Goal: Transaction & Acquisition: Purchase product/service

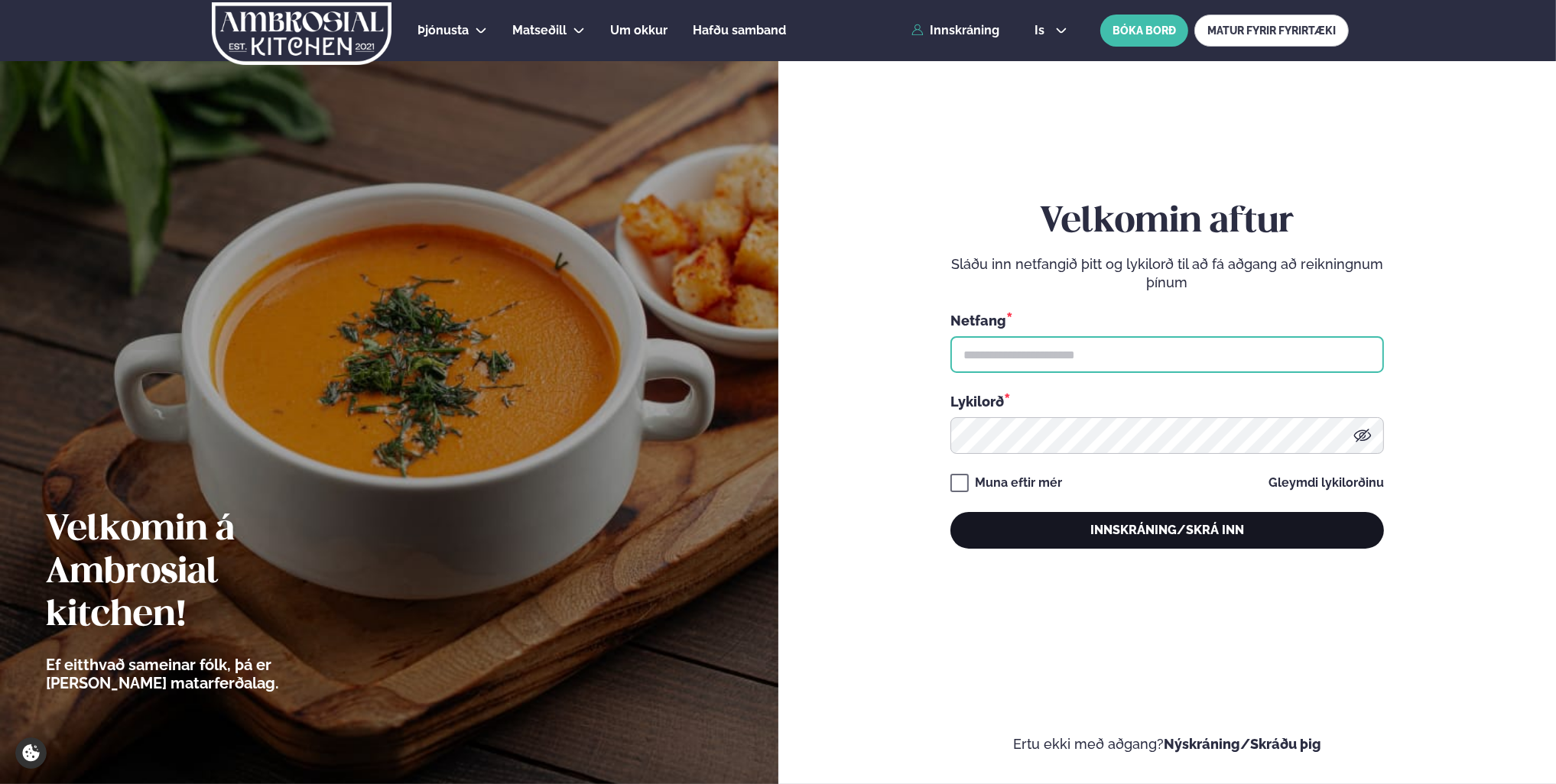
type input "**********"
click at [1181, 531] on button "Innskráning/Skrá inn" at bounding box center [1166, 531] width 434 height 37
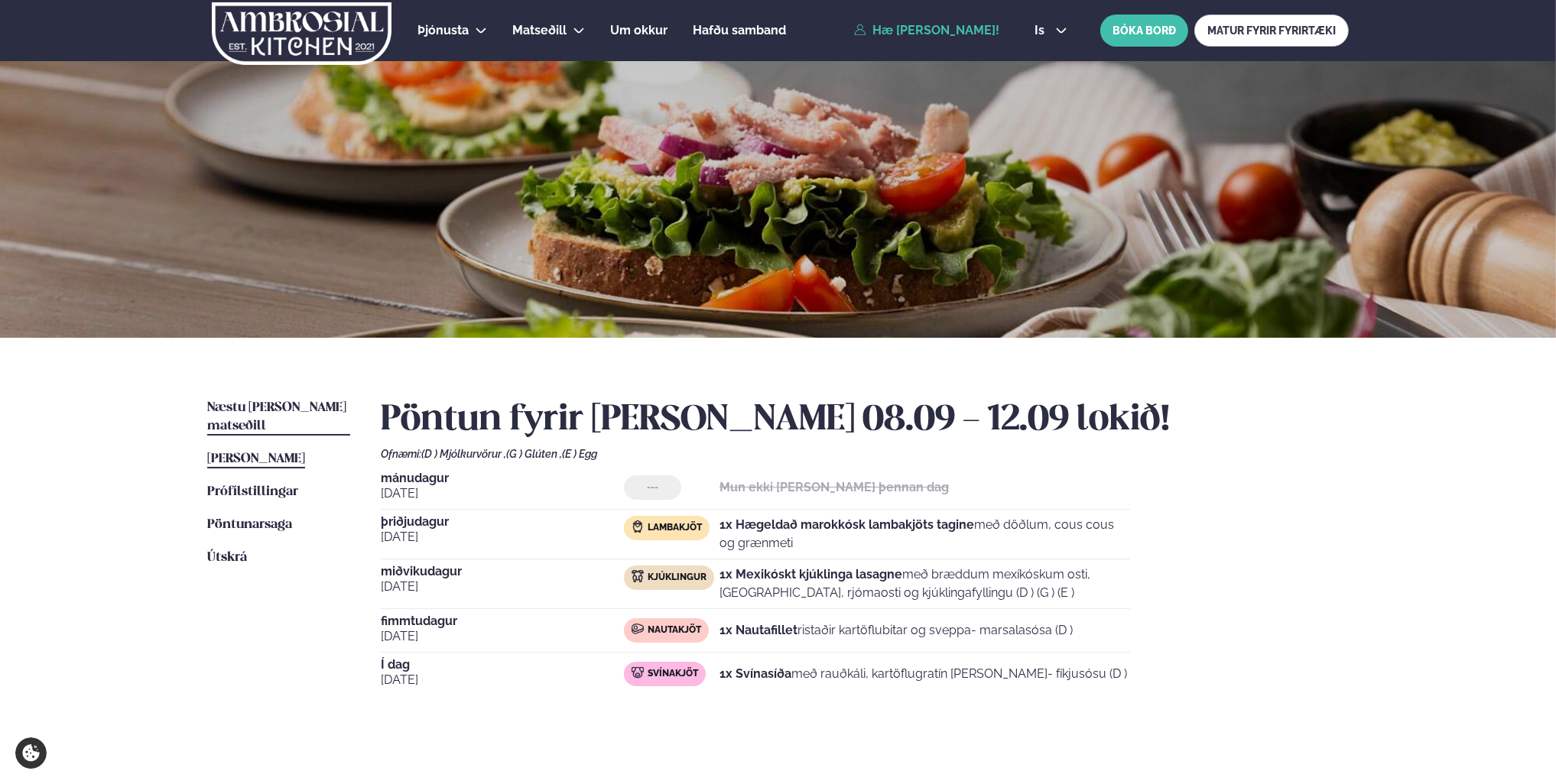
click at [269, 407] on span "Næstu [PERSON_NAME] matseðill" at bounding box center [277, 417] width 139 height 31
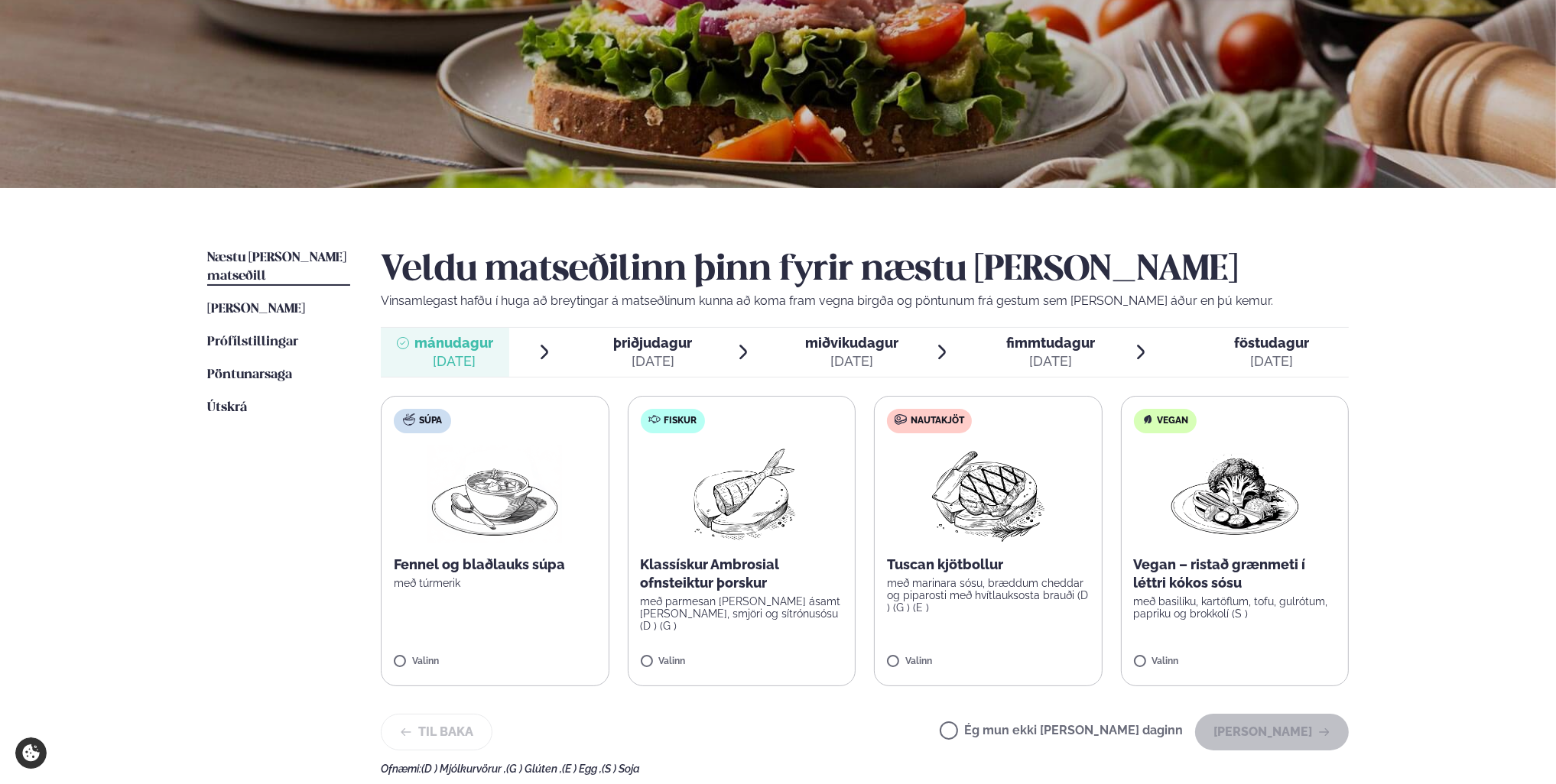
scroll to position [153, 0]
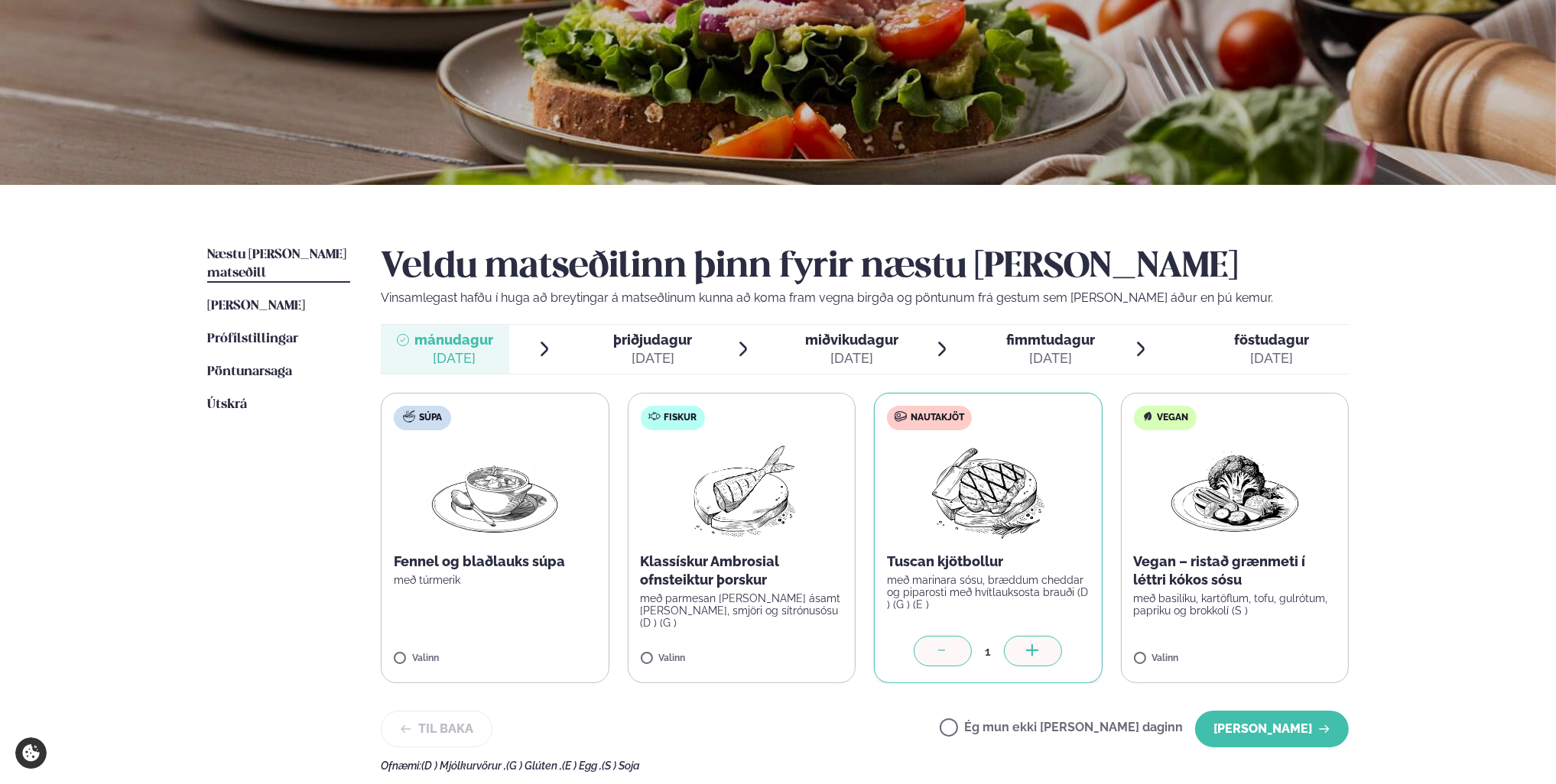
click at [655, 350] on div "[DATE]" at bounding box center [653, 358] width 79 height 19
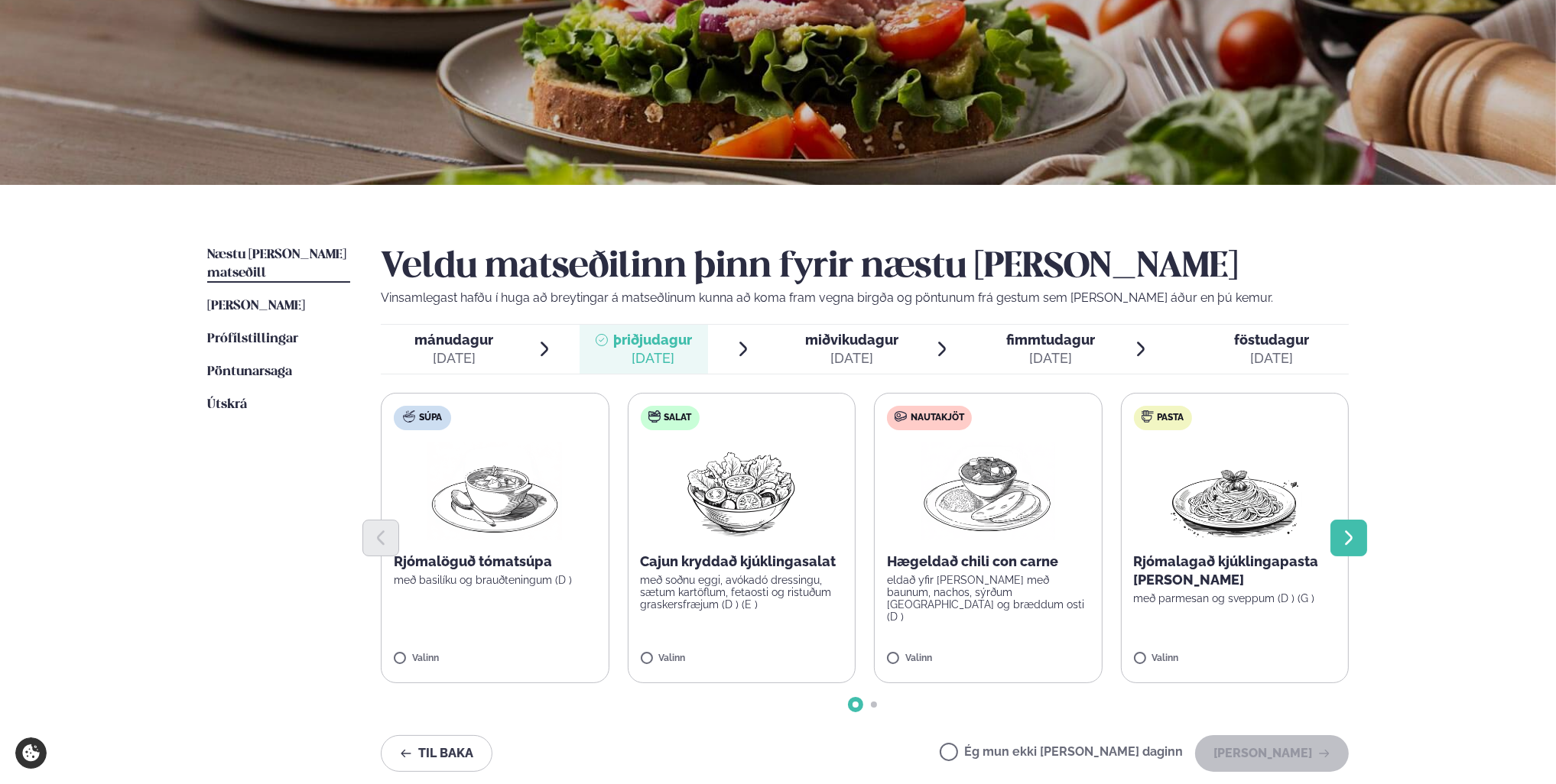
click at [1356, 535] on icon "Next slide" at bounding box center [1348, 538] width 19 height 19
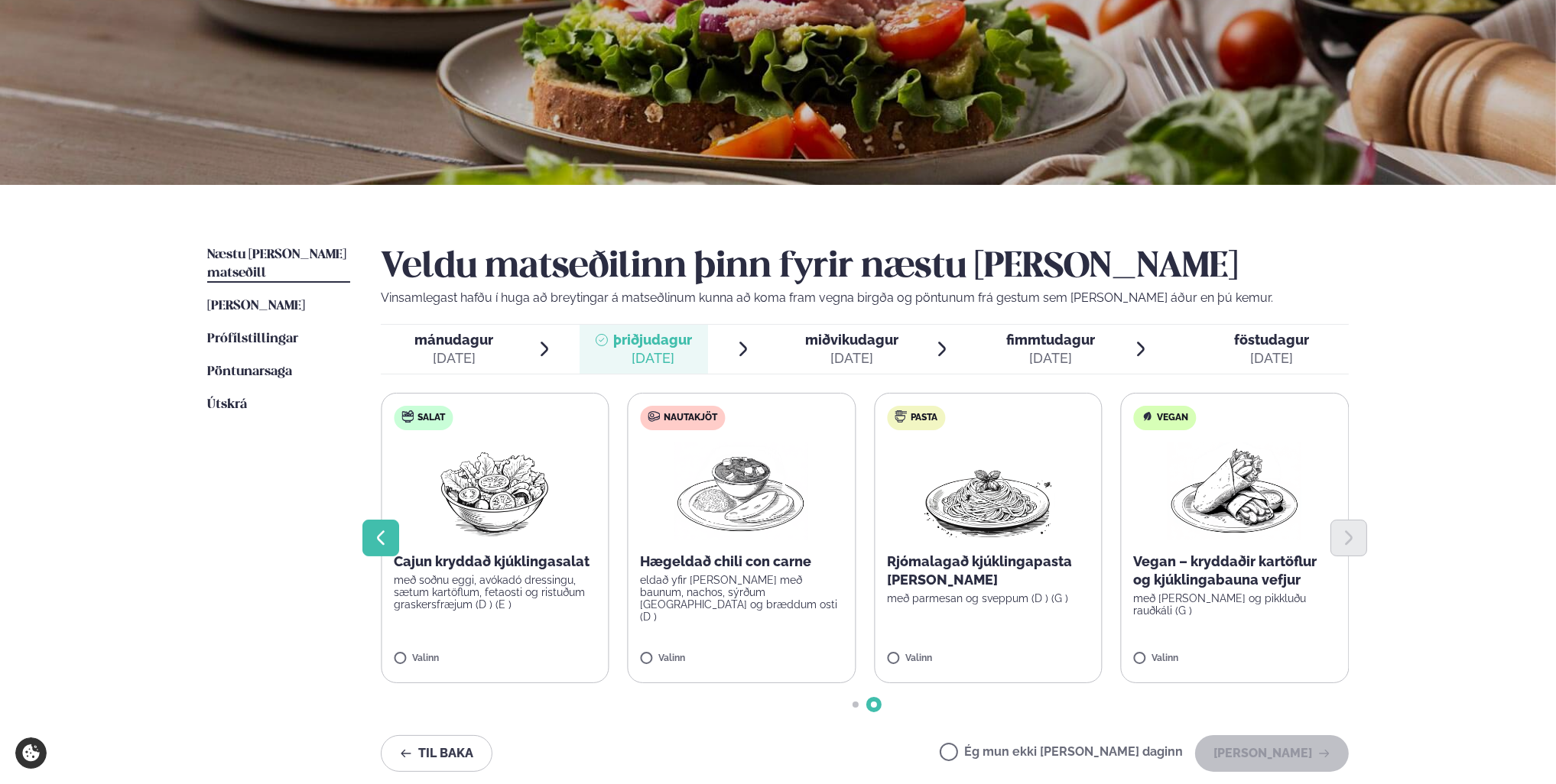
click at [382, 540] on icon "Previous slide" at bounding box center [380, 538] width 19 height 19
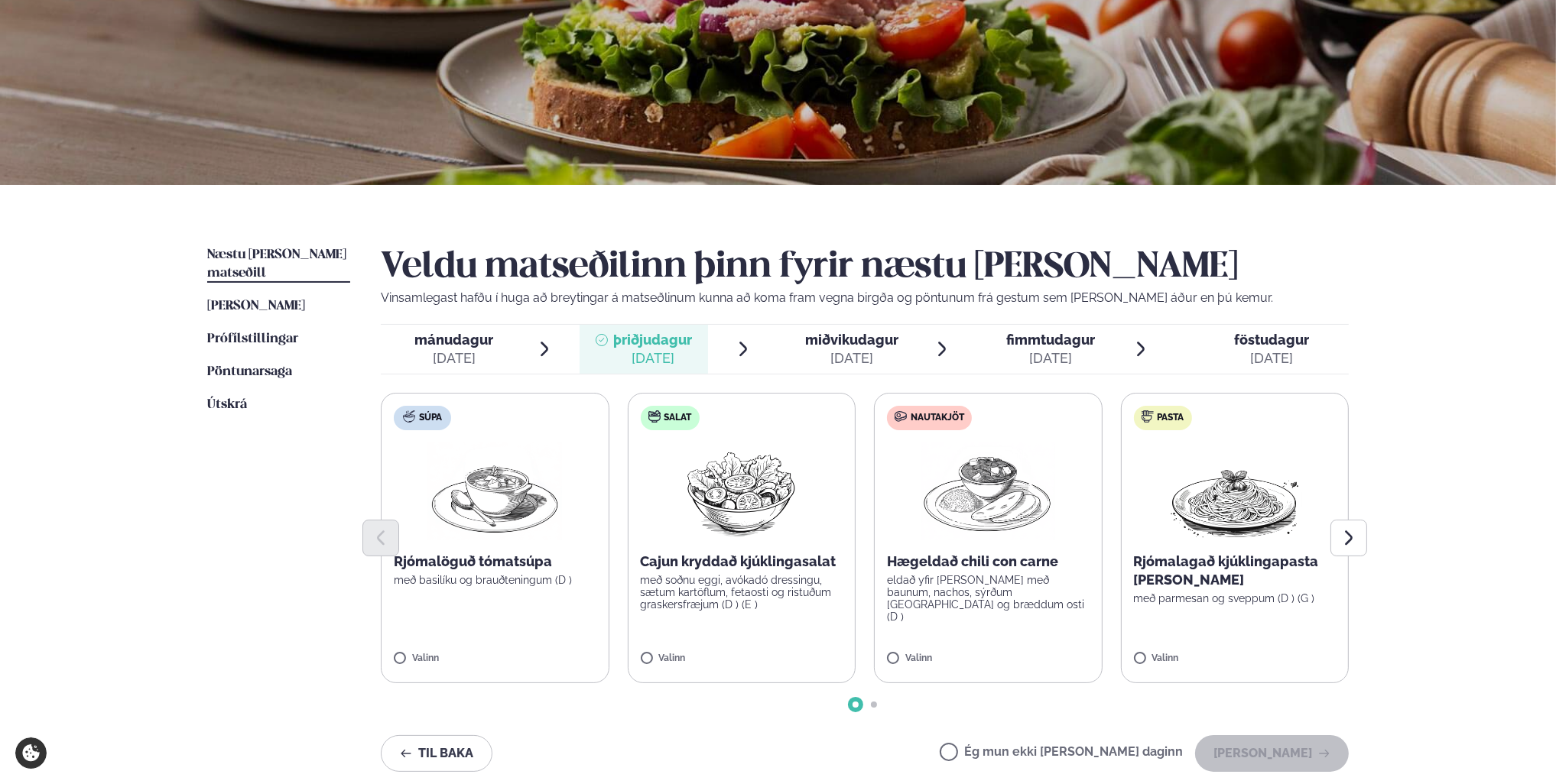
click at [853, 350] on div "[DATE]" at bounding box center [852, 358] width 94 height 19
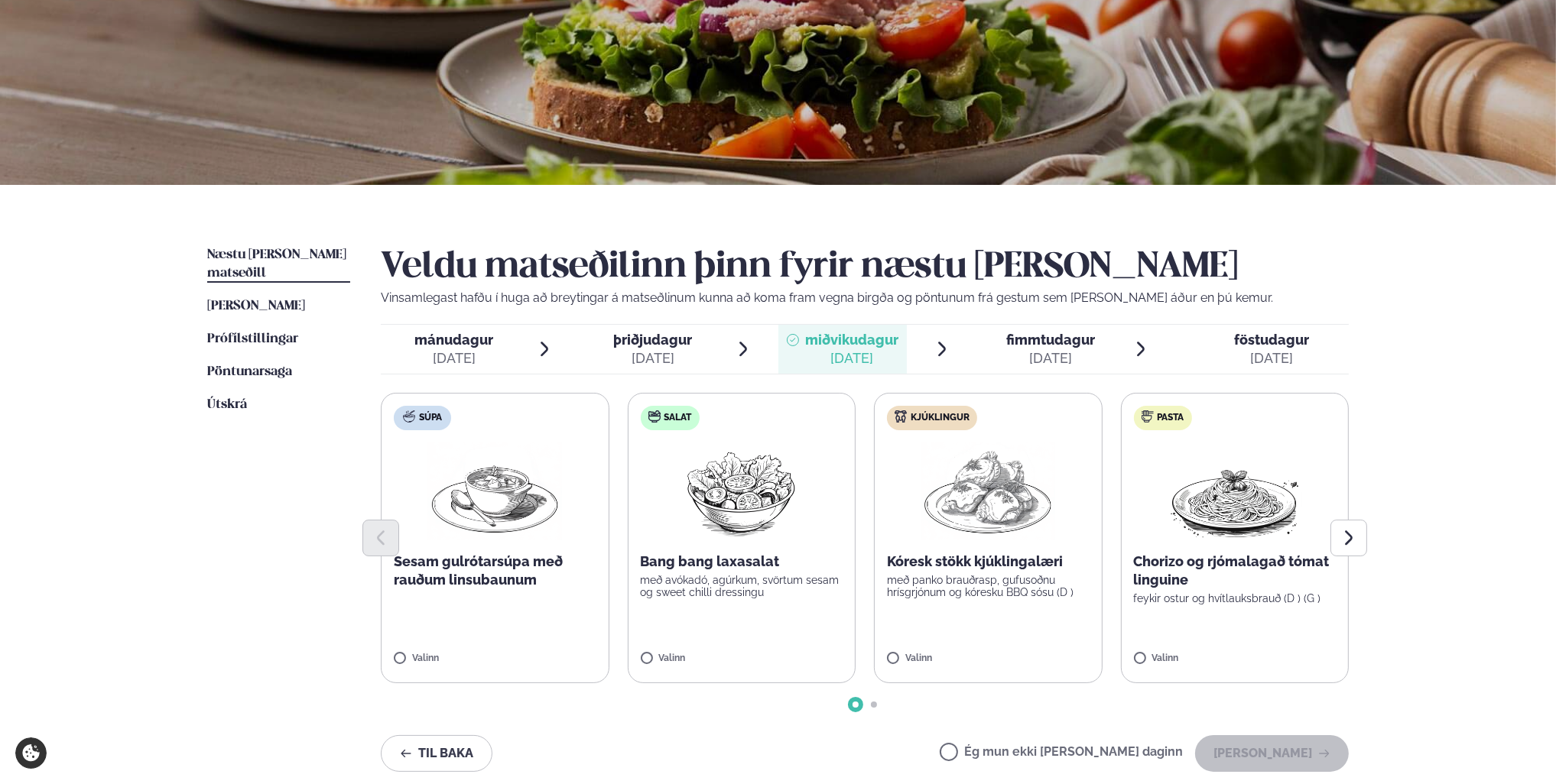
click at [1046, 346] on span "fimmtudagur" at bounding box center [1050, 340] width 89 height 16
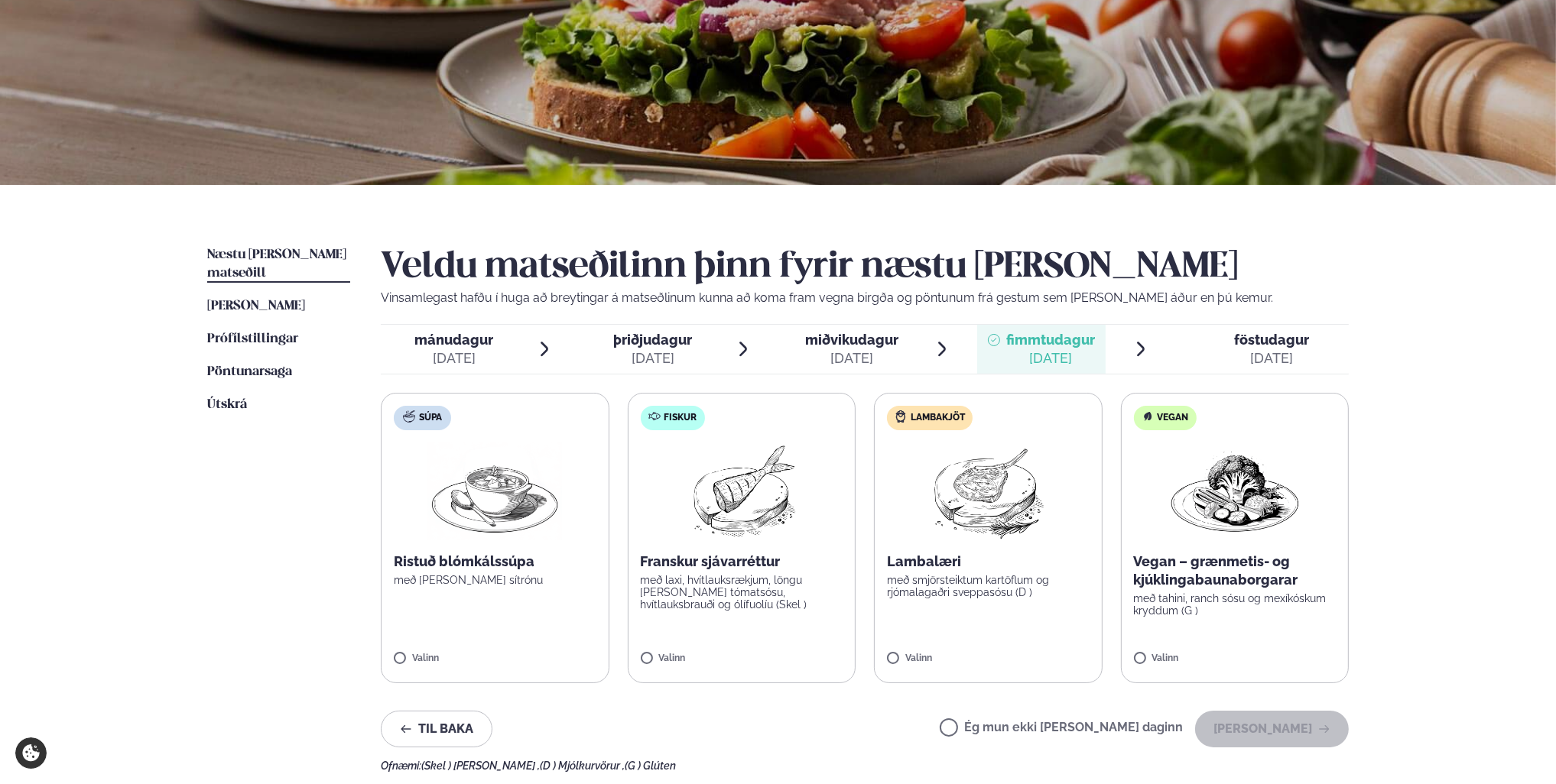
click at [1271, 343] on span "föstudagur" at bounding box center [1271, 340] width 75 height 16
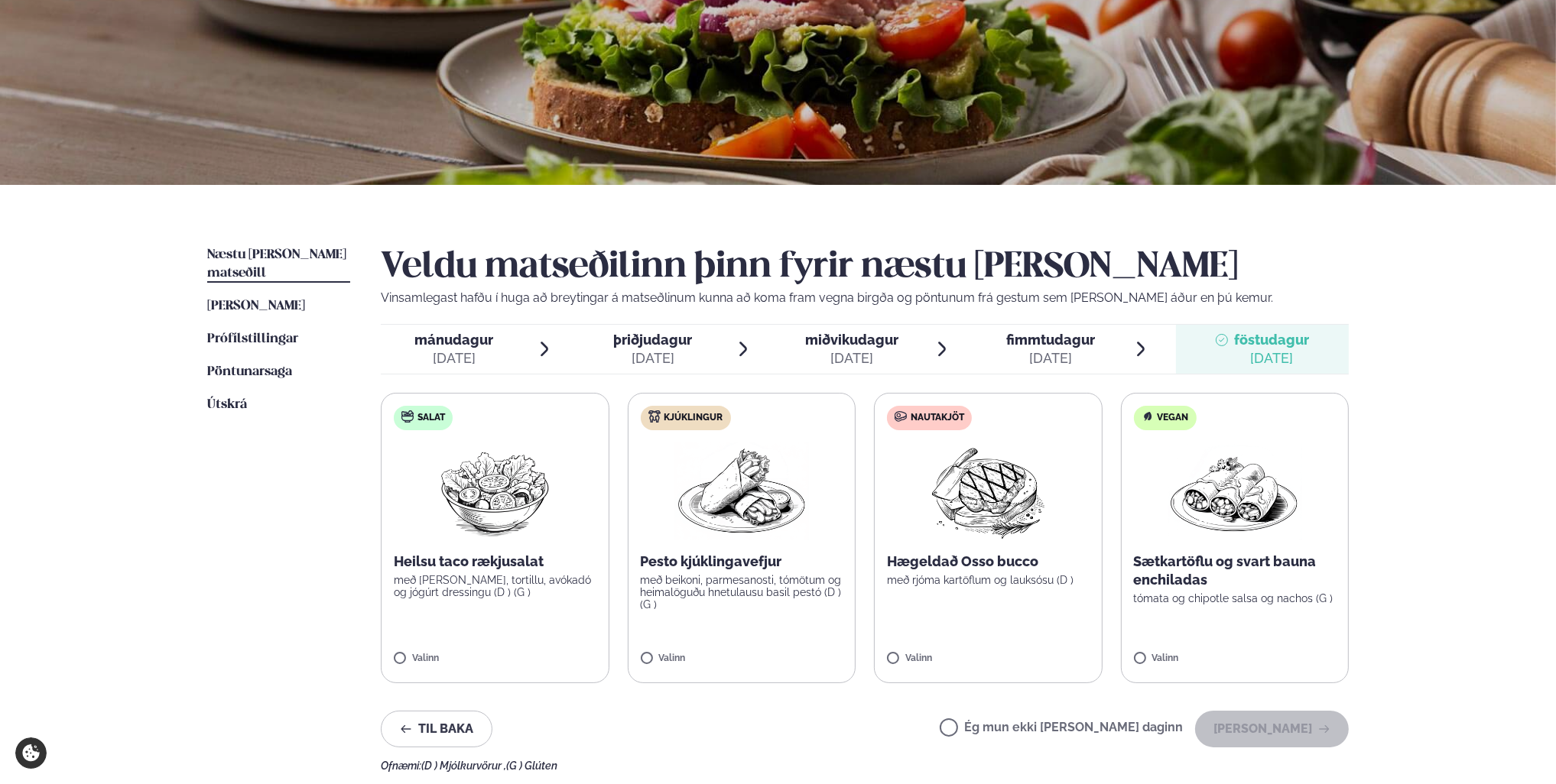
click at [453, 353] on div "[DATE]" at bounding box center [454, 358] width 79 height 19
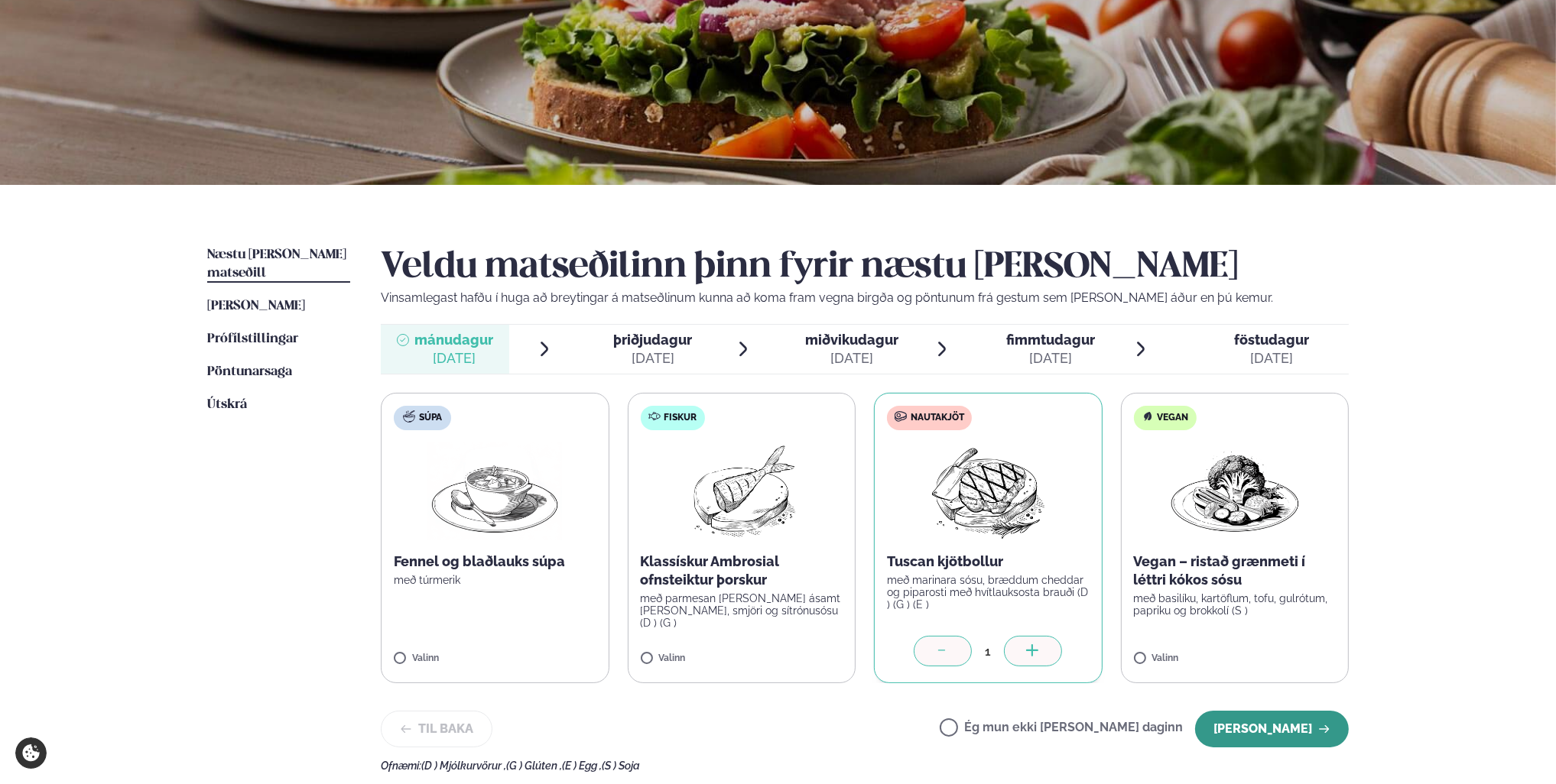
click at [1270, 727] on button "[PERSON_NAME]" at bounding box center [1272, 729] width 154 height 37
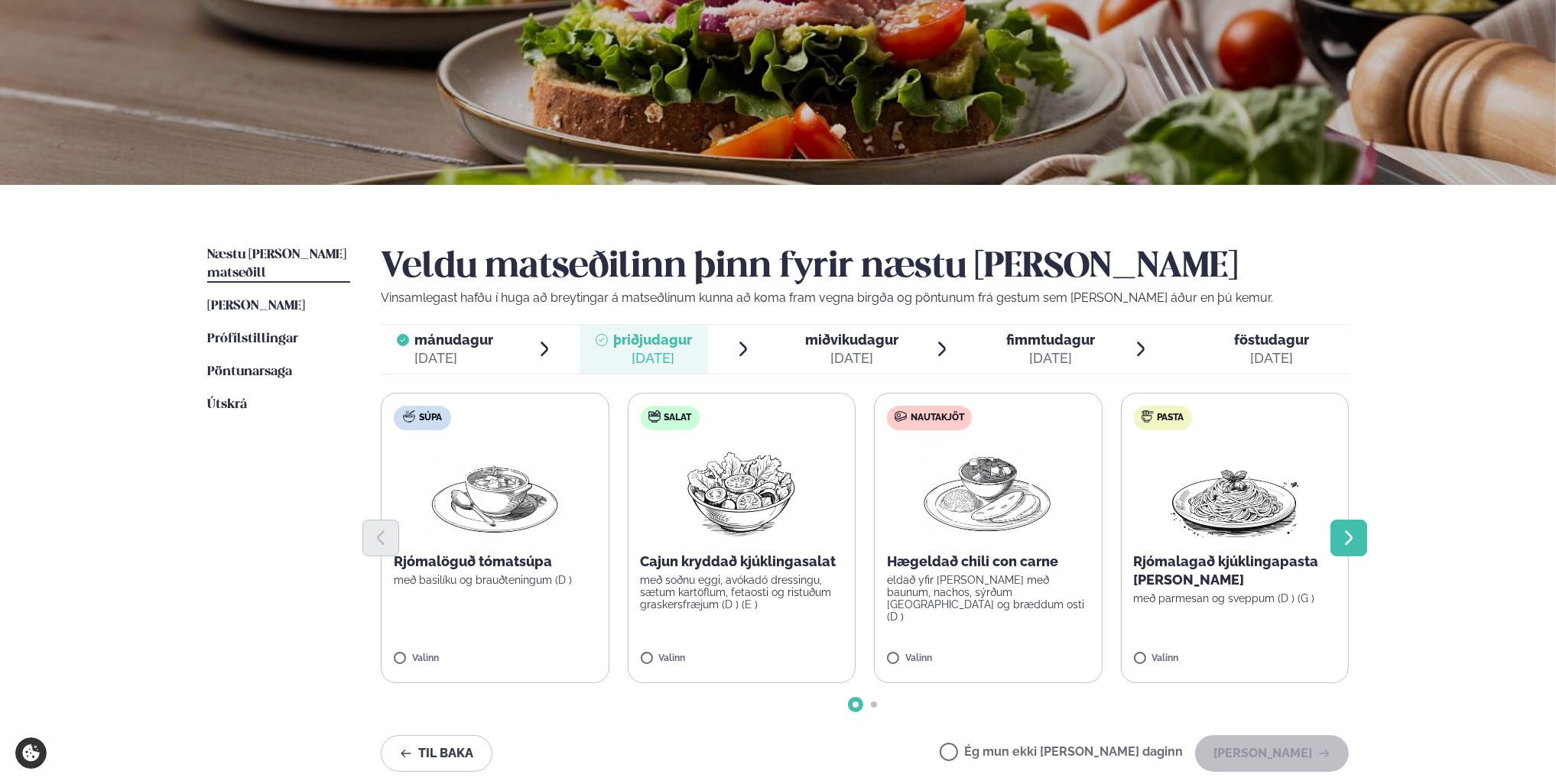
click at [1347, 541] on icon "Next slide" at bounding box center [1348, 538] width 8 height 15
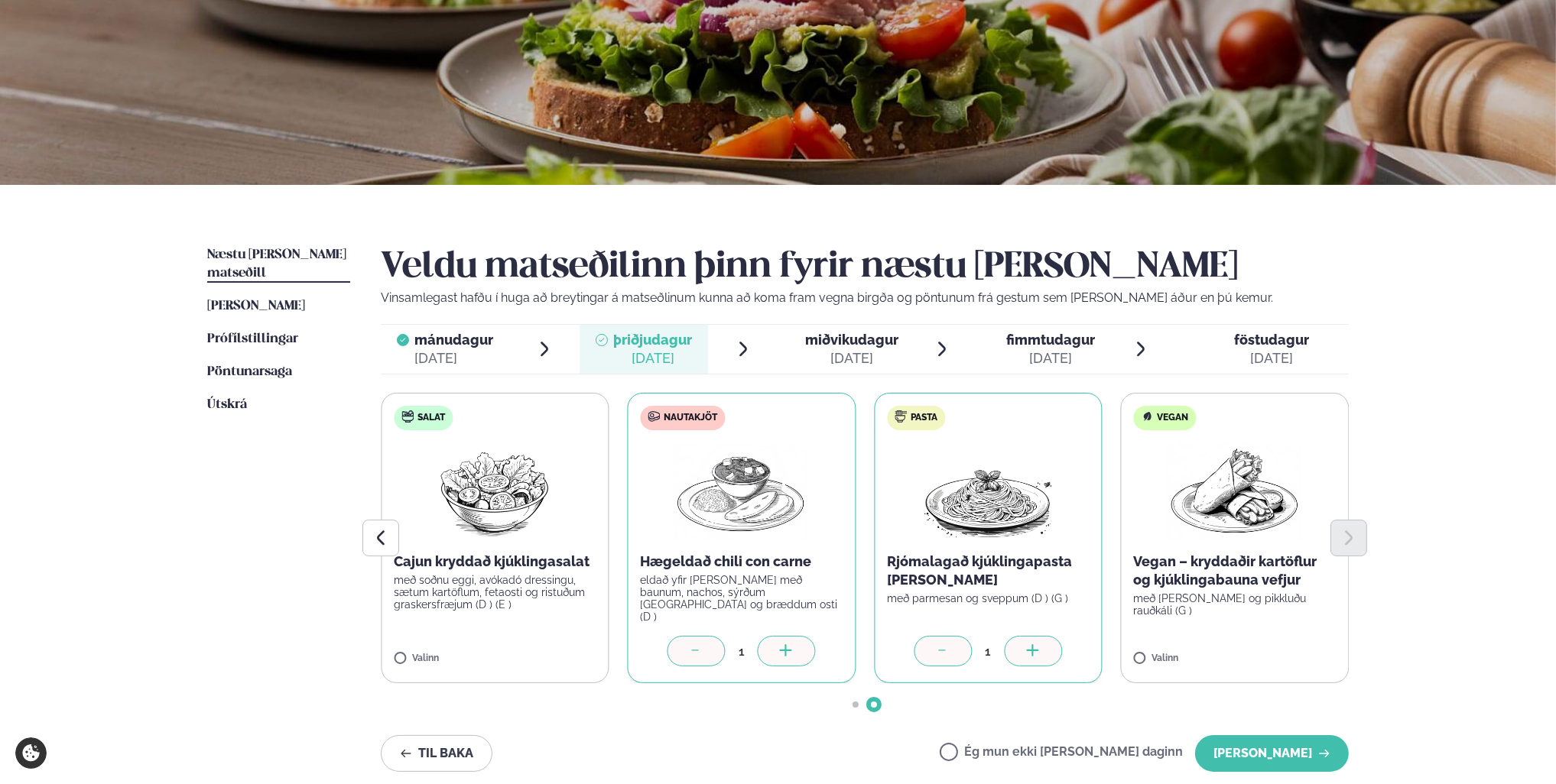
click at [942, 656] on icon at bounding box center [943, 653] width 16 height 16
click at [1248, 765] on button "[PERSON_NAME]" at bounding box center [1272, 754] width 154 height 37
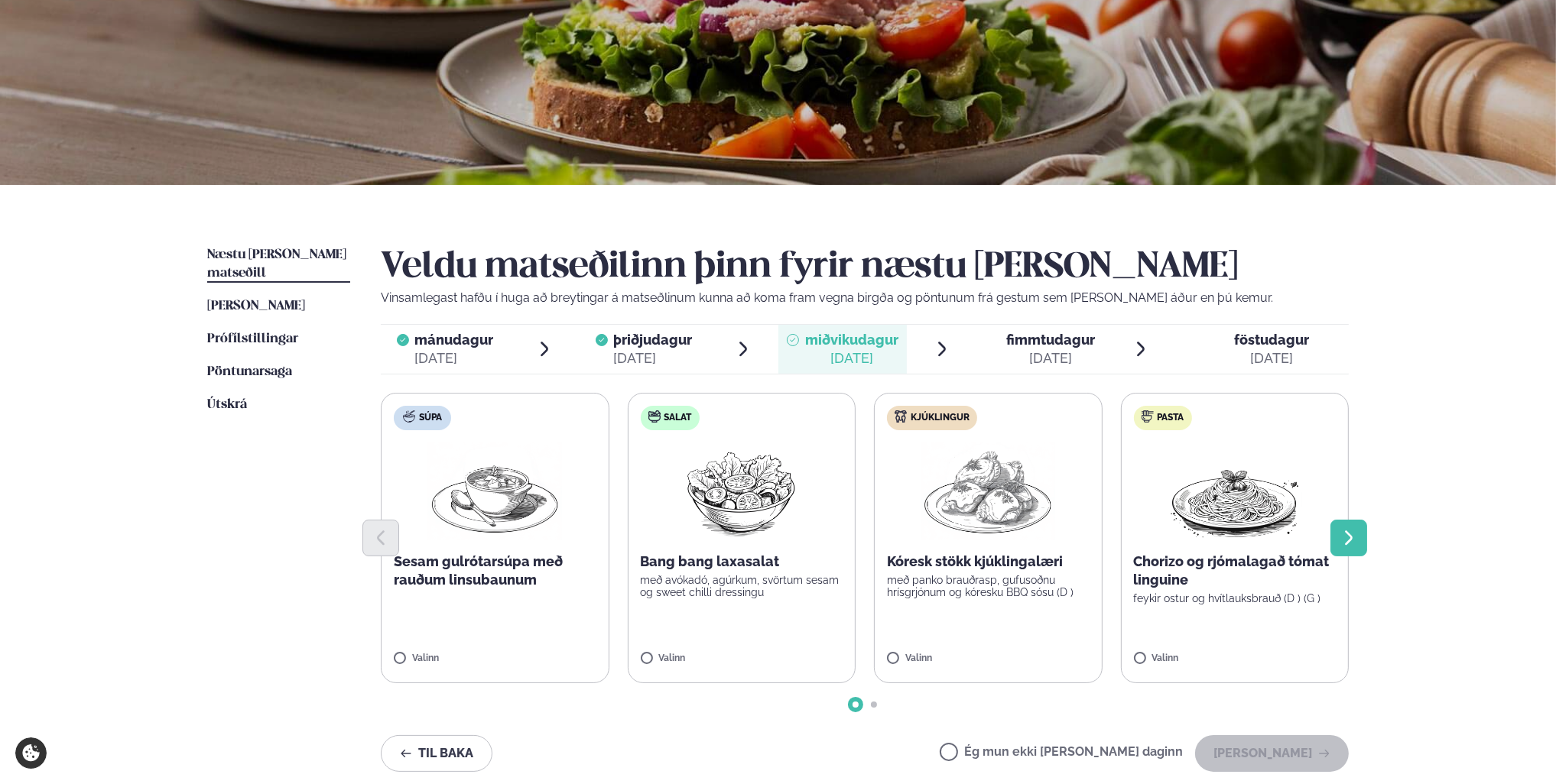
click at [1351, 540] on icon "Next slide" at bounding box center [1348, 538] width 19 height 19
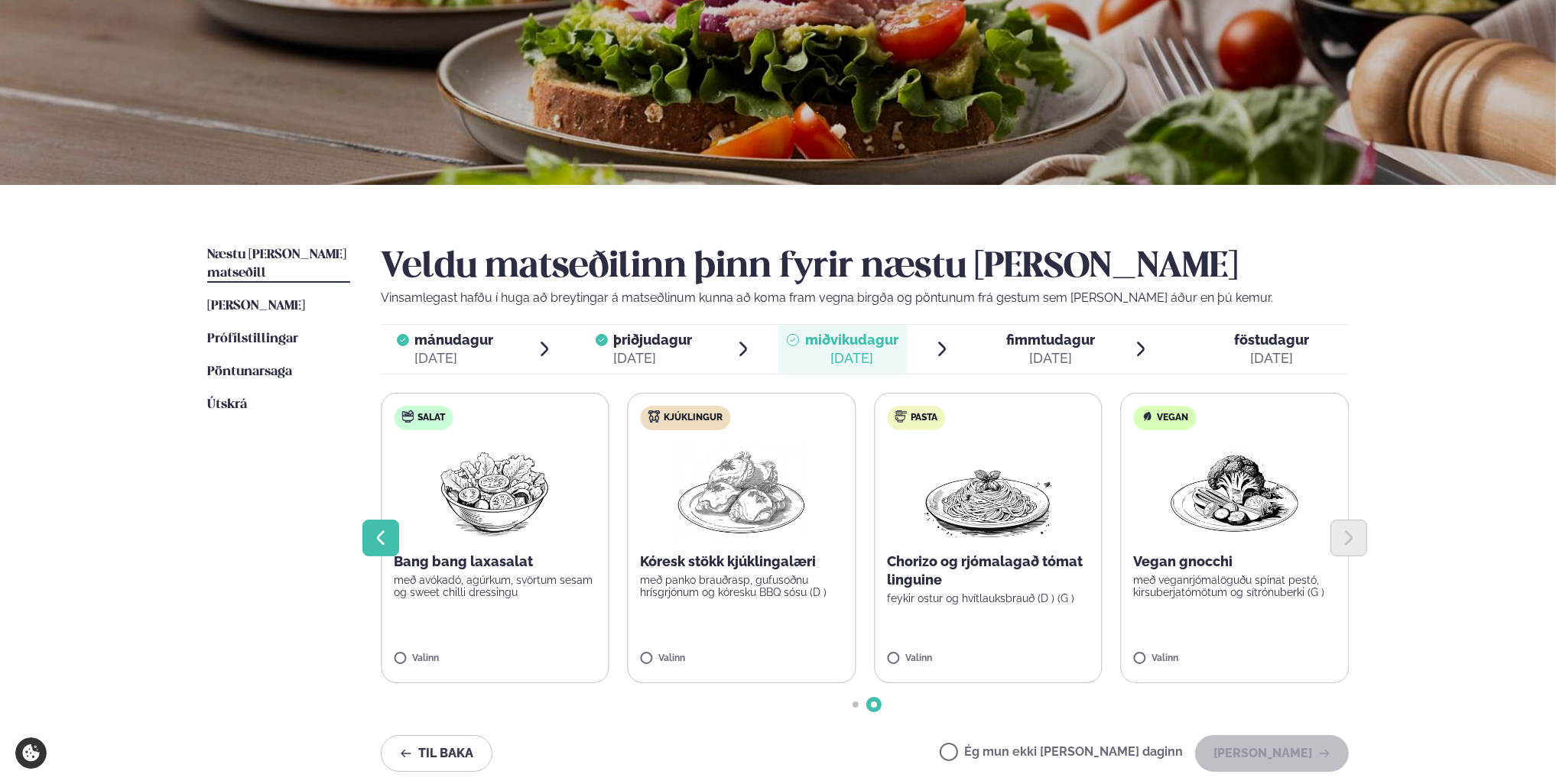
click at [381, 538] on icon "Previous slide" at bounding box center [380, 538] width 19 height 19
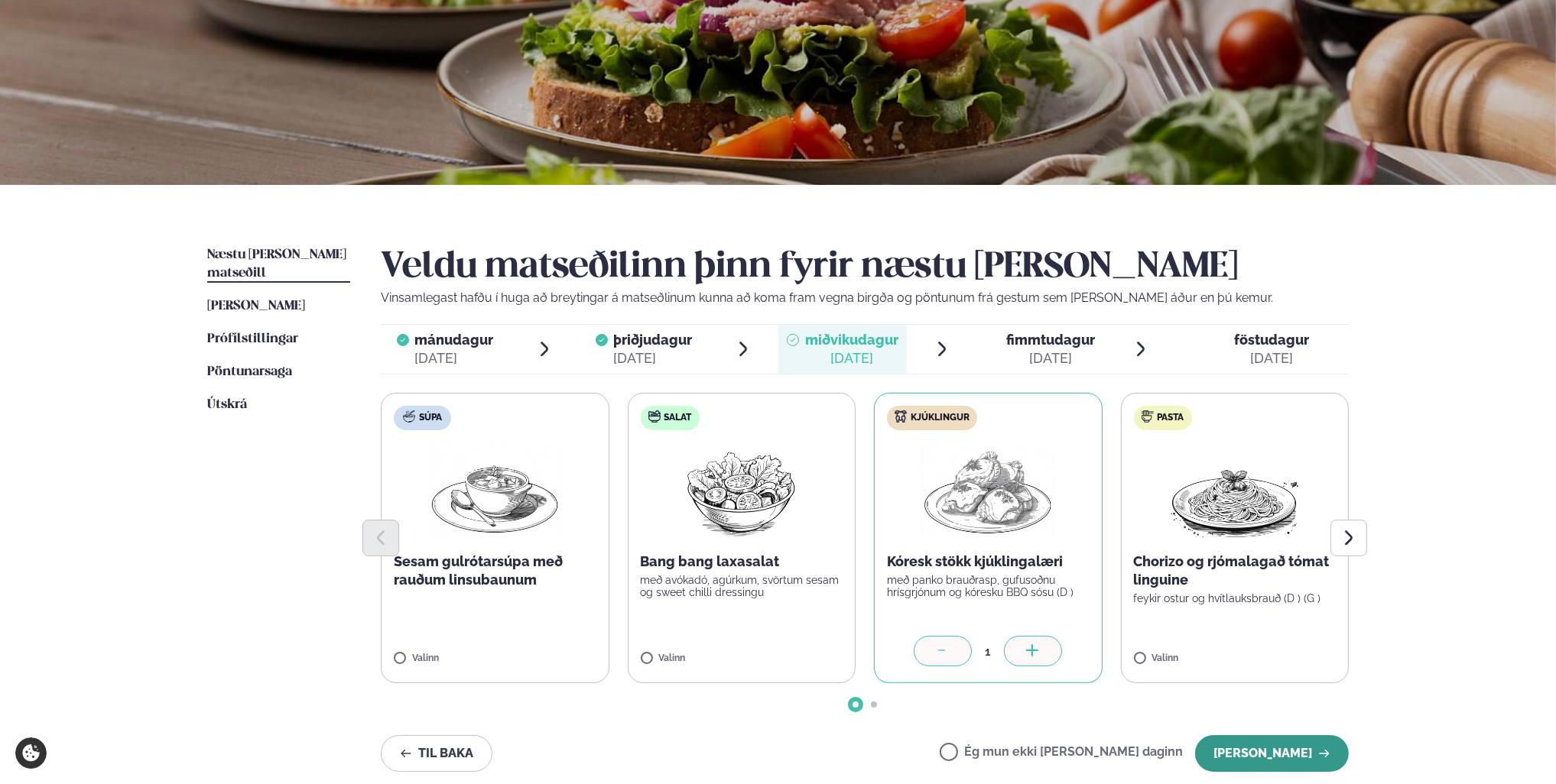
click at [1299, 753] on button "[PERSON_NAME]" at bounding box center [1272, 754] width 154 height 37
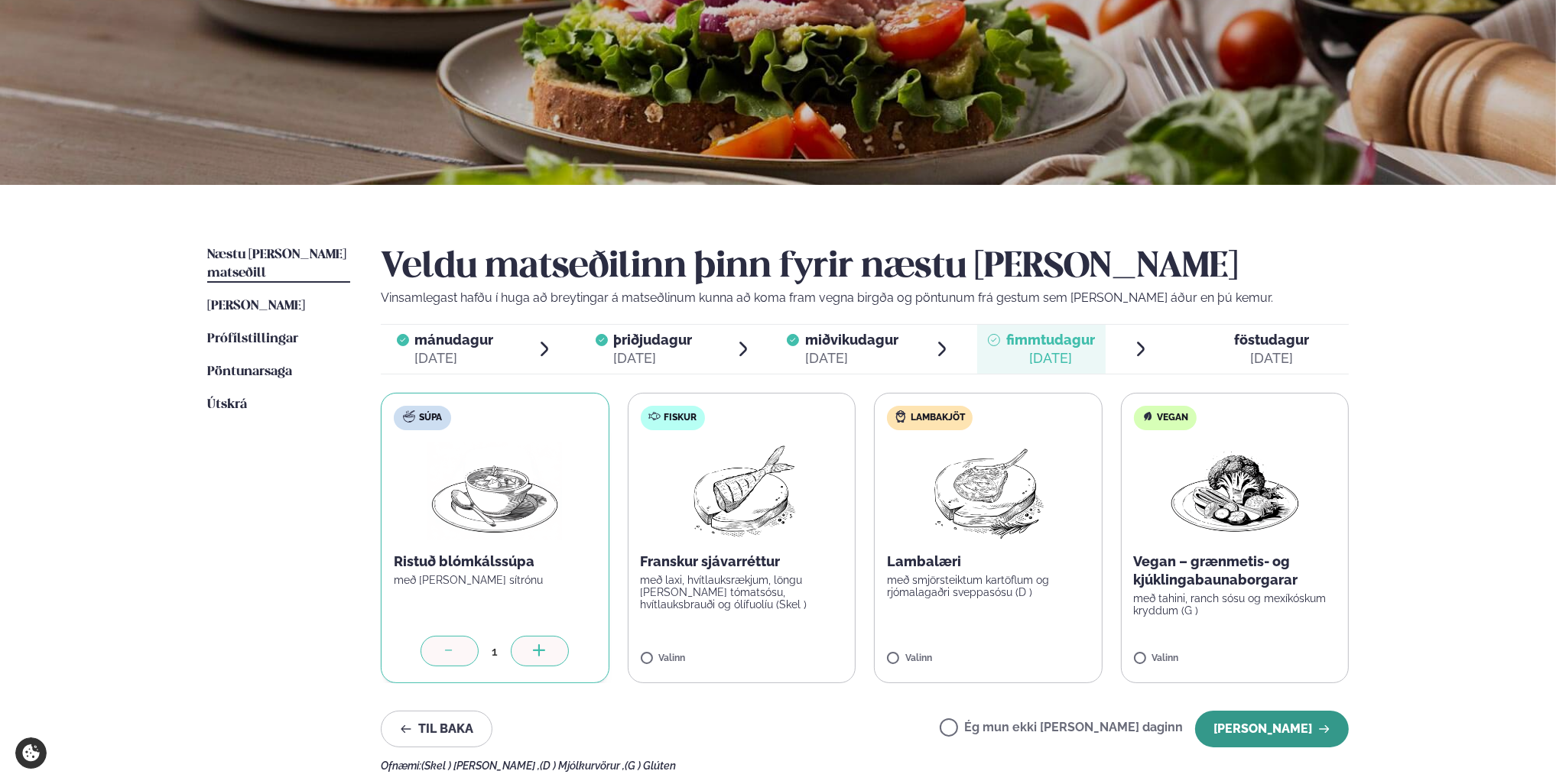
click at [1289, 729] on button "[PERSON_NAME]" at bounding box center [1272, 729] width 154 height 37
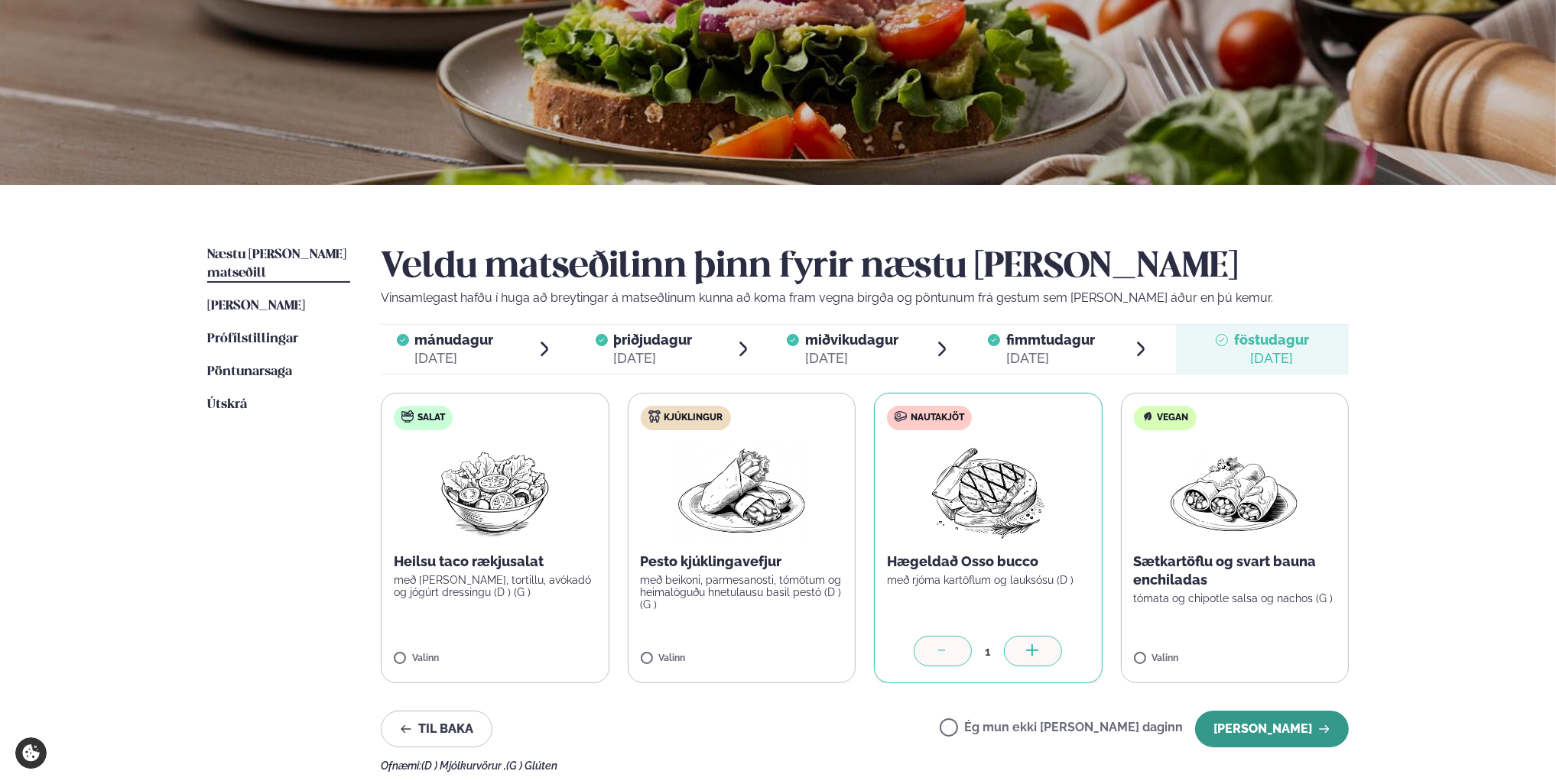
click at [1319, 735] on button "[PERSON_NAME]" at bounding box center [1272, 729] width 154 height 37
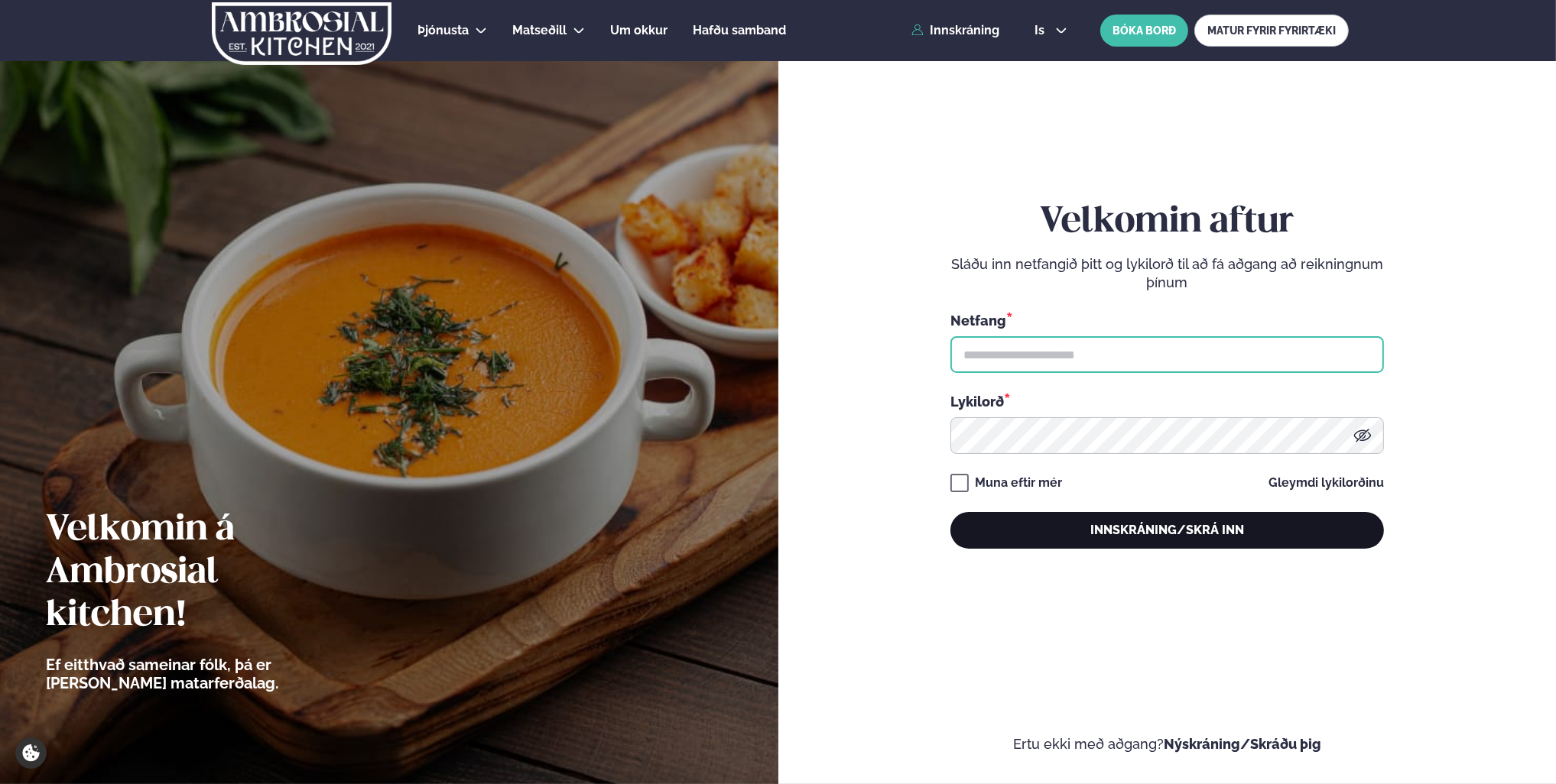
type input "**********"
click at [1182, 535] on button "Innskráning/Skrá inn" at bounding box center [1166, 531] width 434 height 37
